Goal: Obtain resource: Download file/media

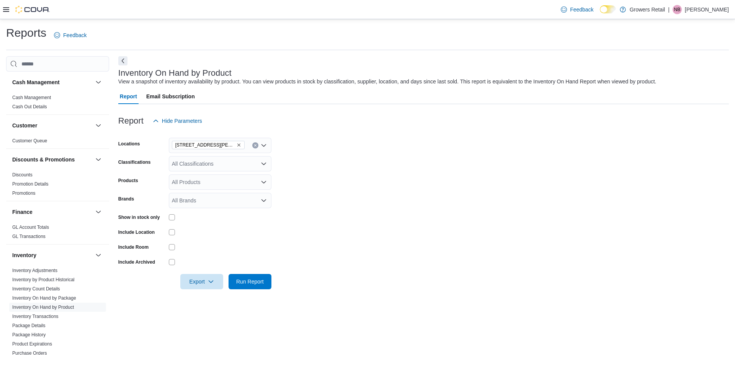
scroll to position [380, 0]
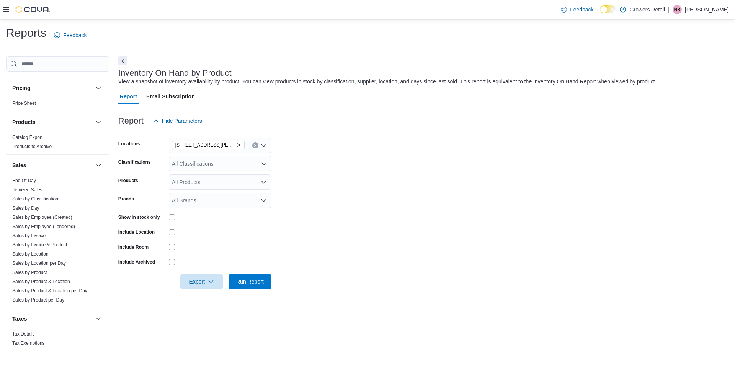
click at [353, 183] on form "Locations [STREET_ADDRESS][PERSON_NAME] Classifications All Classifications Pro…" at bounding box center [423, 209] width 611 height 161
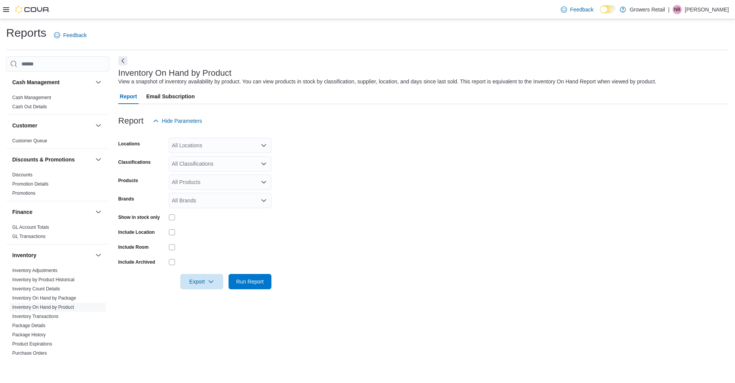
click at [207, 148] on div "All Locations" at bounding box center [220, 145] width 103 height 15
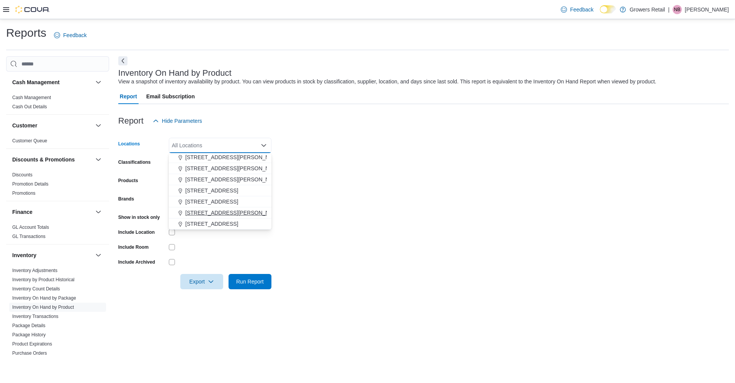
click at [213, 208] on button "[STREET_ADDRESS][PERSON_NAME]" at bounding box center [220, 213] width 103 height 11
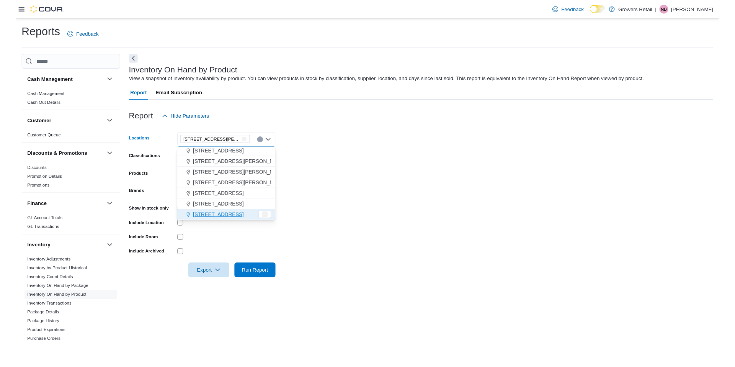
scroll to position [23, 0]
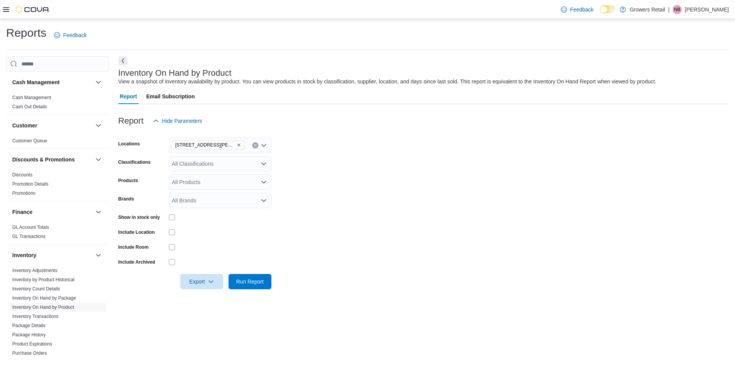
click at [358, 193] on form "Locations [STREET_ADDRESS][PERSON_NAME] Classifications All Classifications Pro…" at bounding box center [423, 209] width 611 height 161
click at [176, 217] on div at bounding box center [220, 217] width 103 height 6
click at [201, 279] on span "Export" at bounding box center [202, 281] width 34 height 15
click at [208, 294] on span "Export to Excel" at bounding box center [202, 297] width 34 height 6
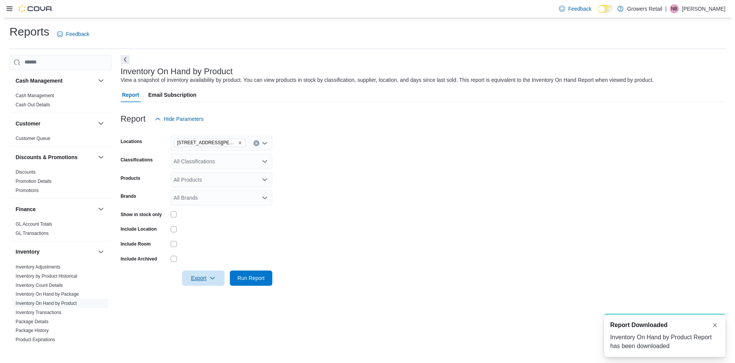
scroll to position [0, 0]
